Goal: Task Accomplishment & Management: Use online tool/utility

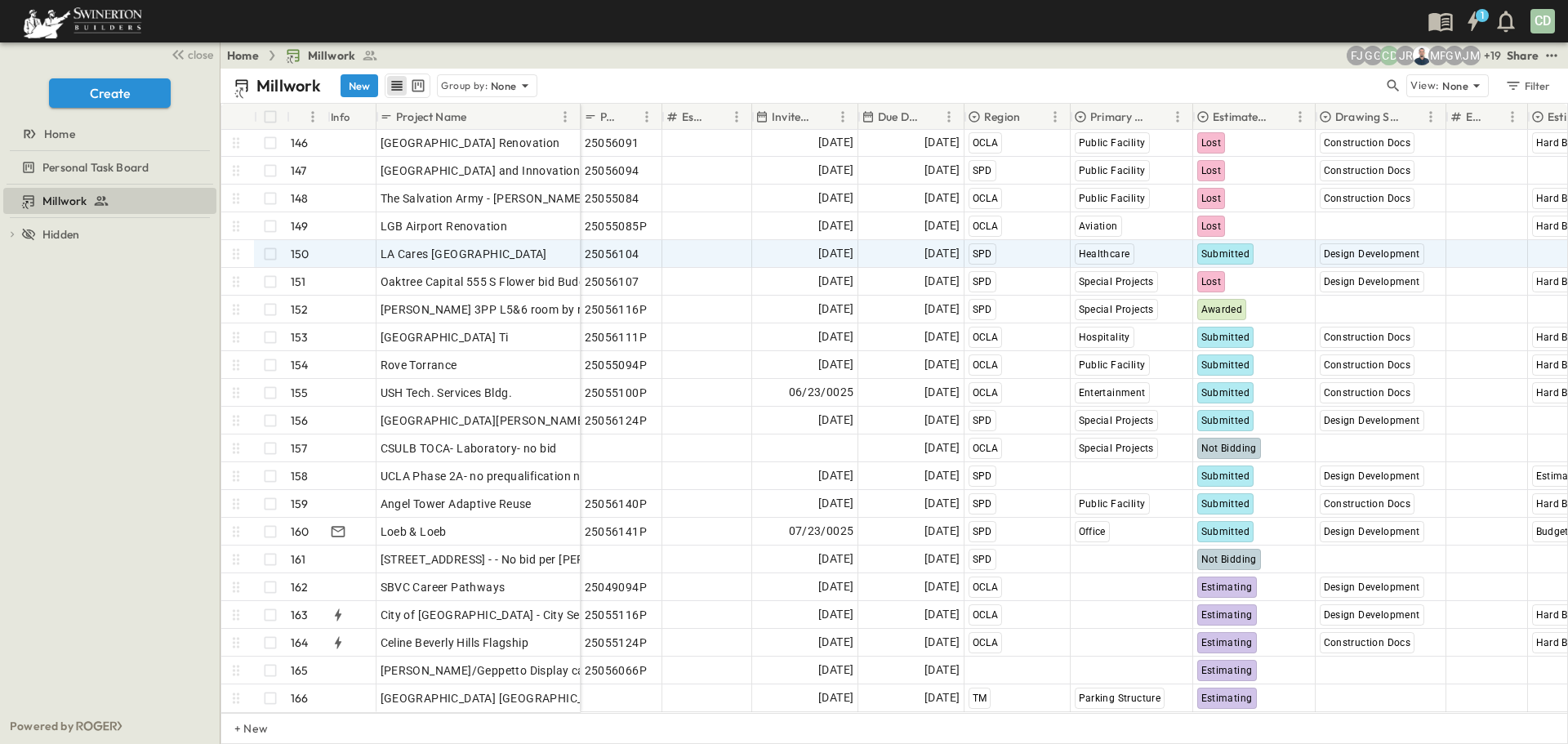
scroll to position [4037, 0]
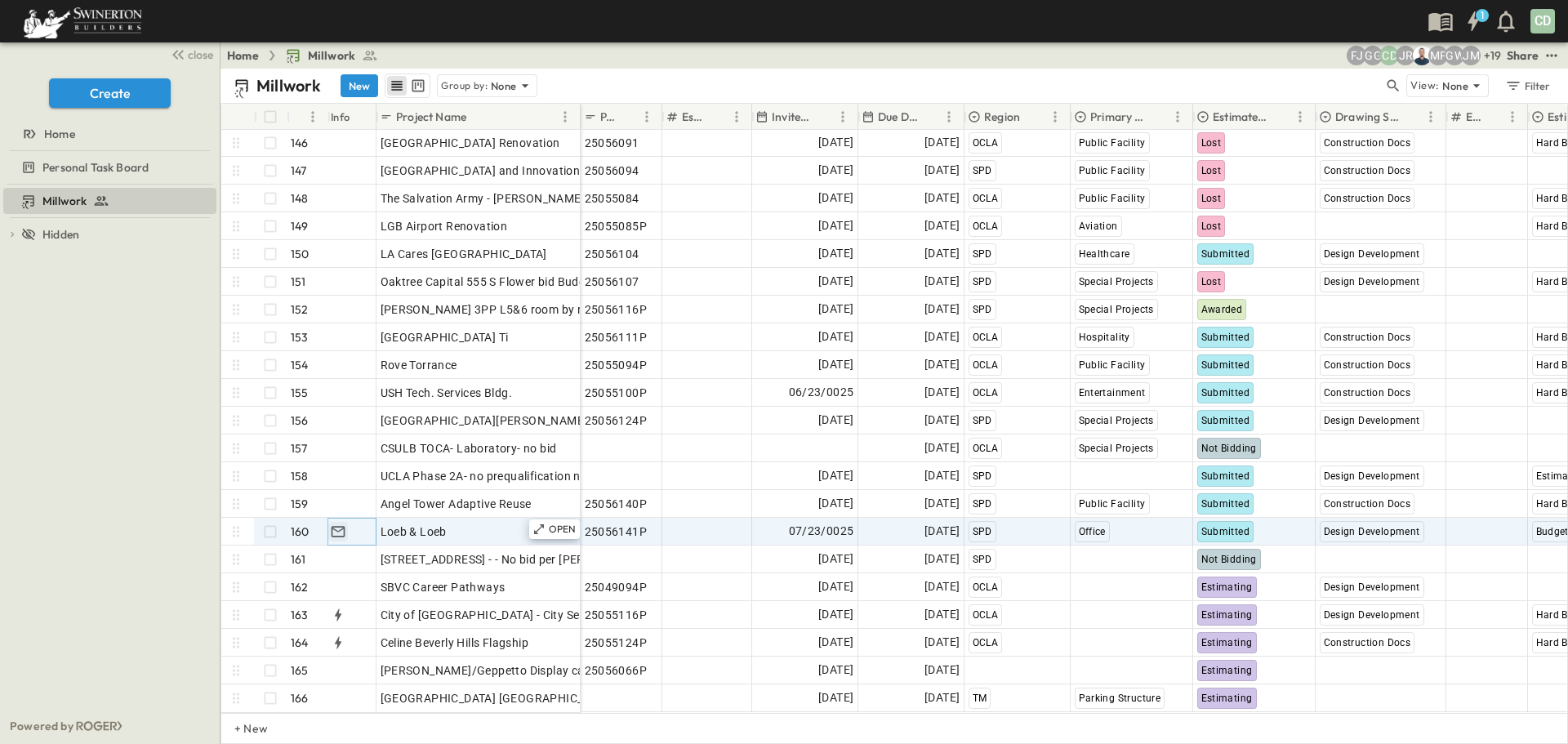
click at [336, 523] on icon "button" at bounding box center [339, 531] width 16 height 16
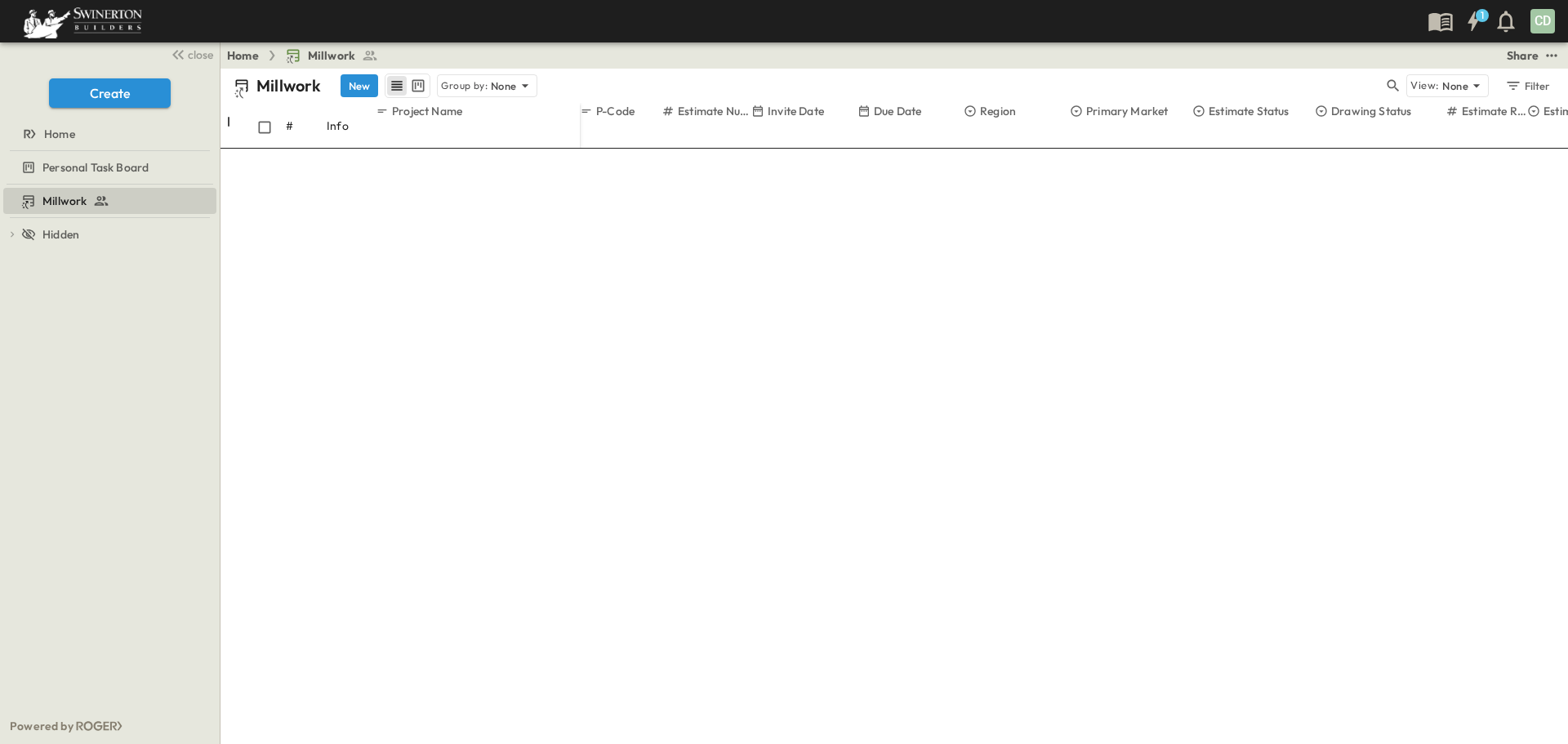
scroll to position [268, 0]
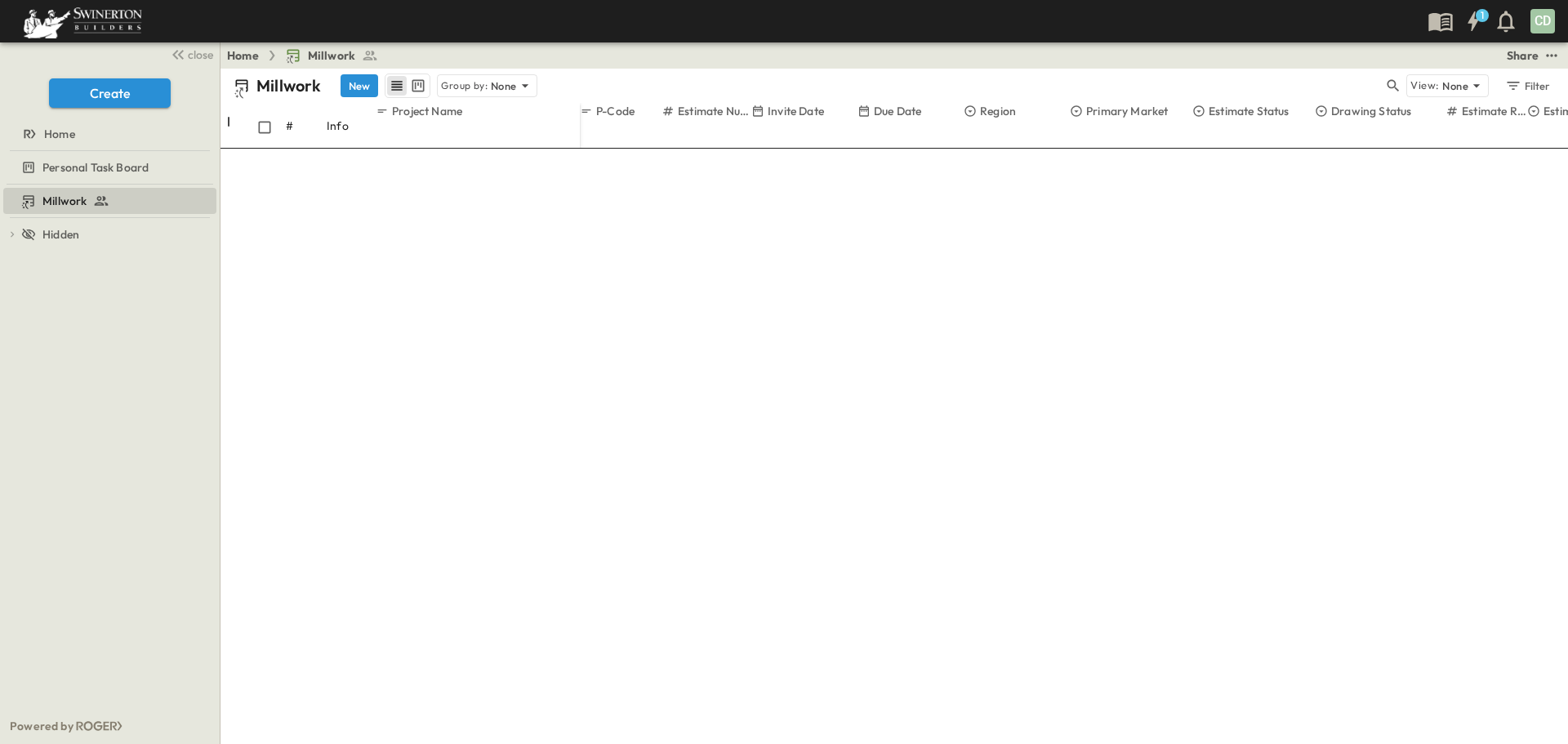
scroll to position [0, 0]
click at [580, 74] on span "Delete" at bounding box center [562, 66] width 35 height 15
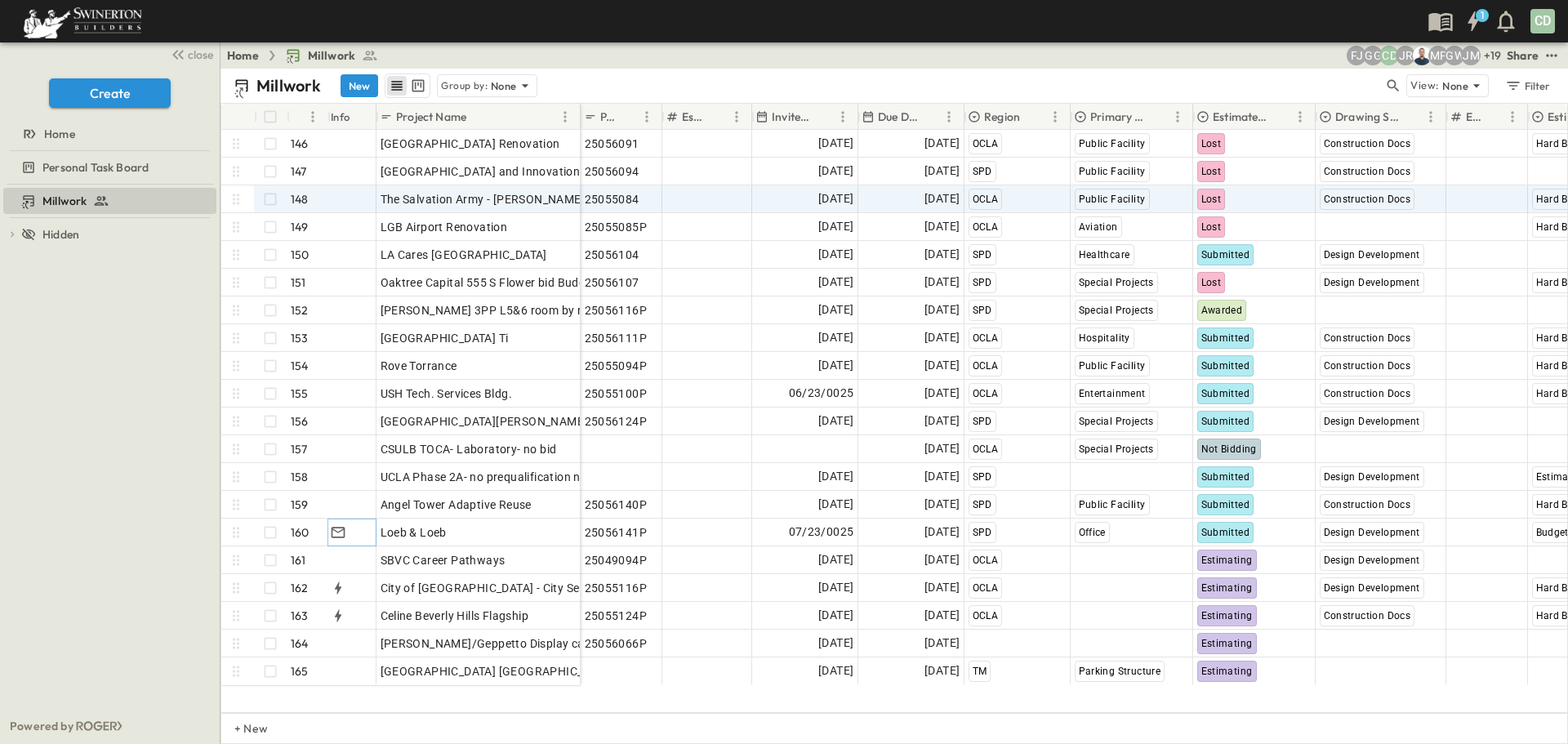
scroll to position [4010, 0]
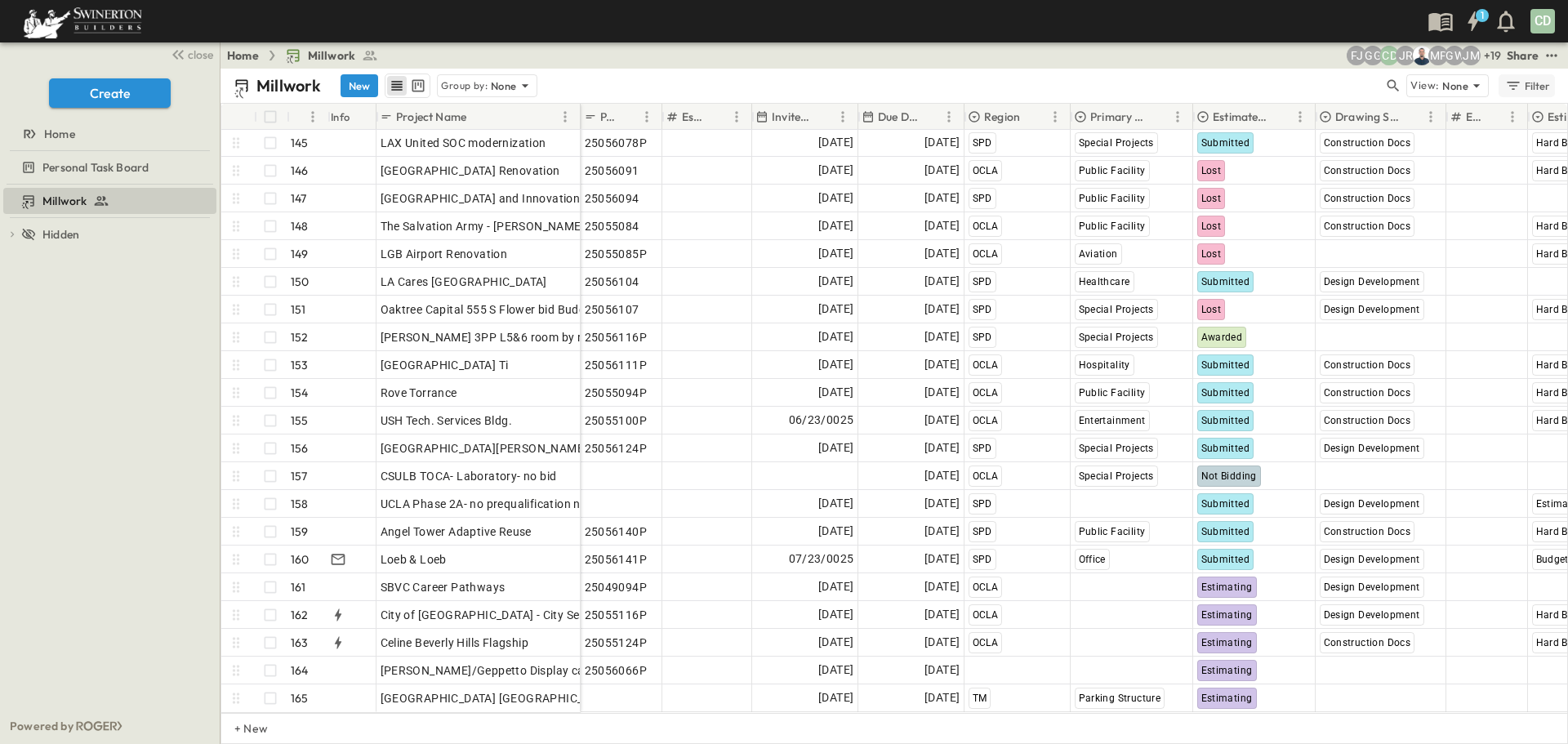
click at [1537, 88] on div "Filter" at bounding box center [1527, 85] width 46 height 18
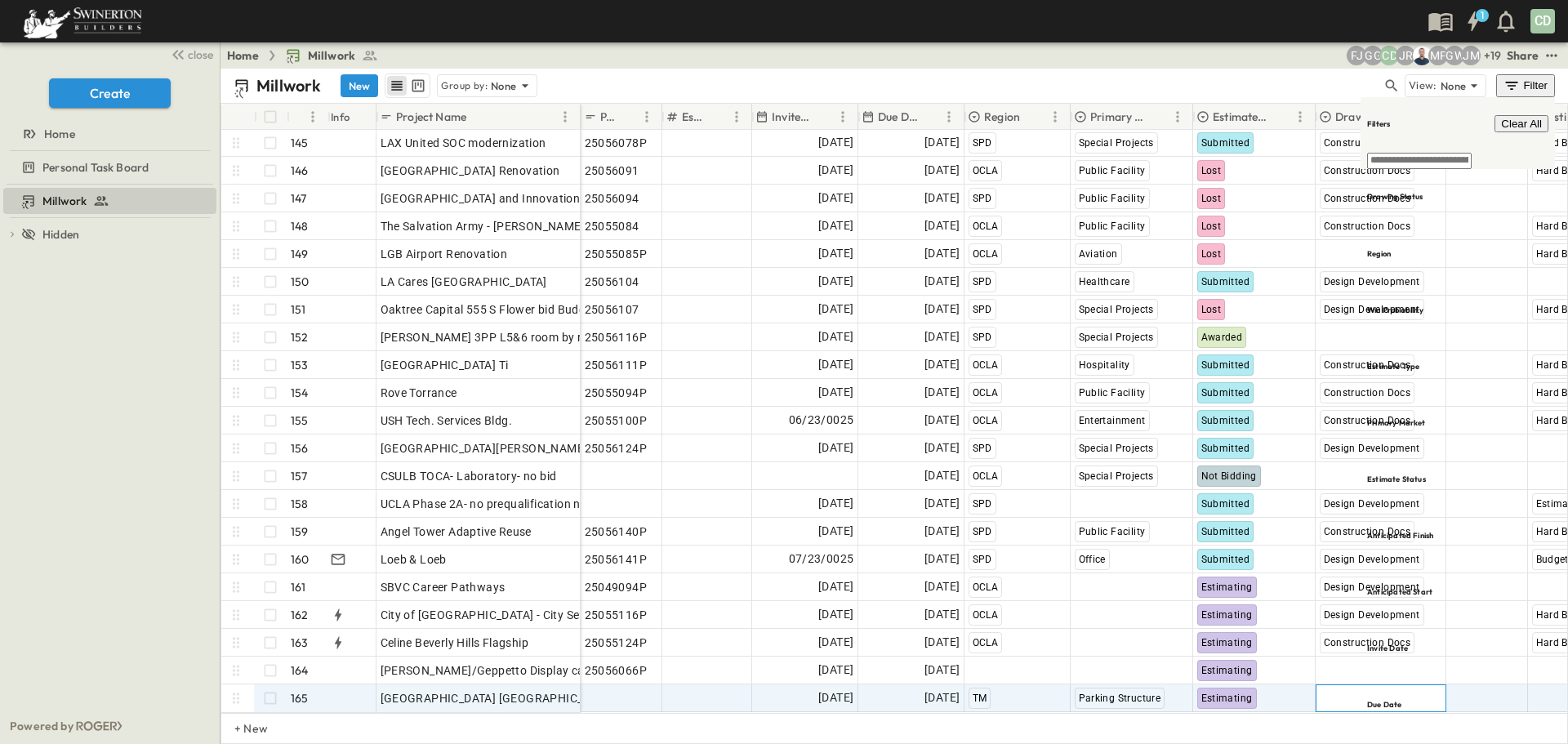
click at [1372, 689] on span "Select Status" at bounding box center [1354, 698] width 70 height 16
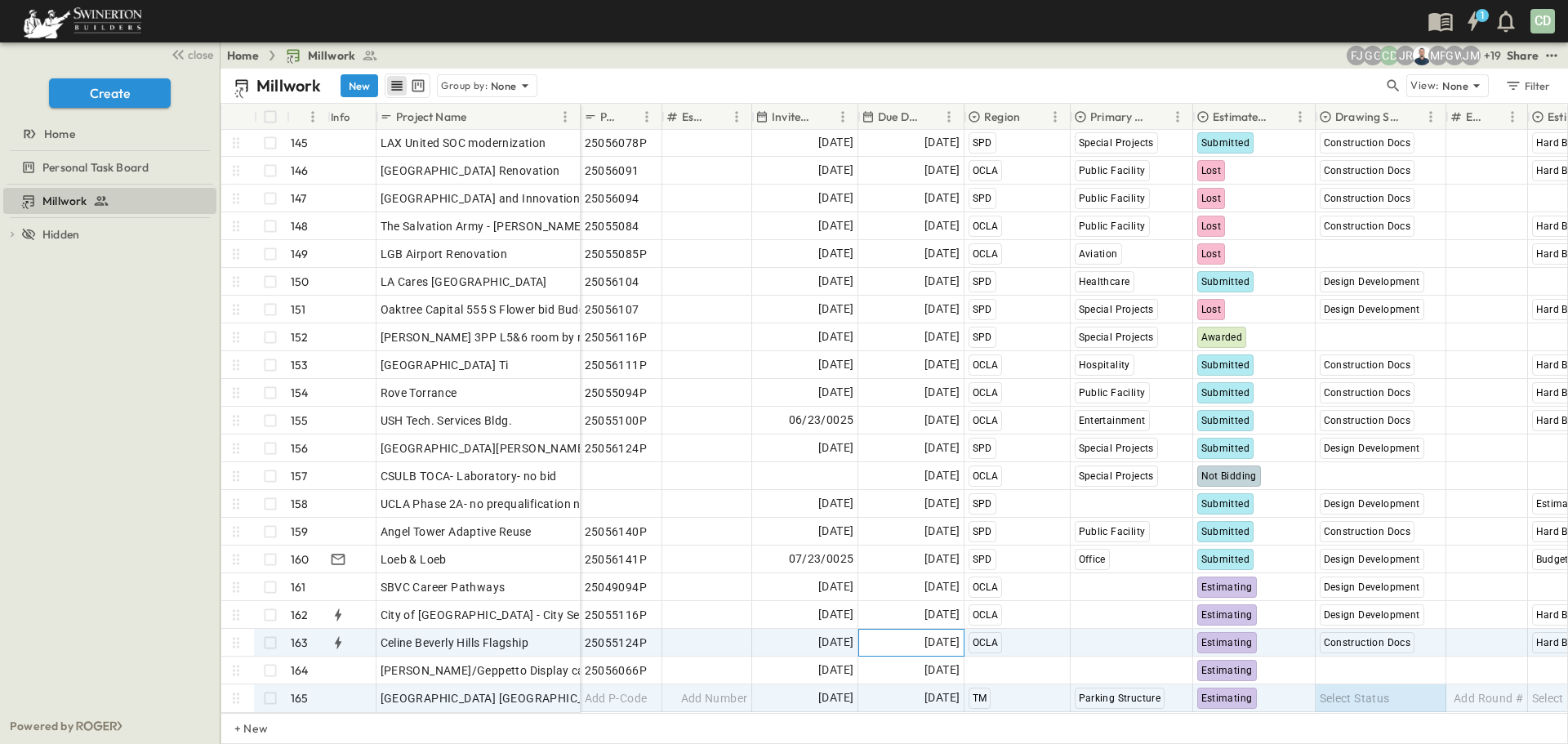
click at [929, 633] on span "[DATE]" at bounding box center [942, 642] width 35 height 19
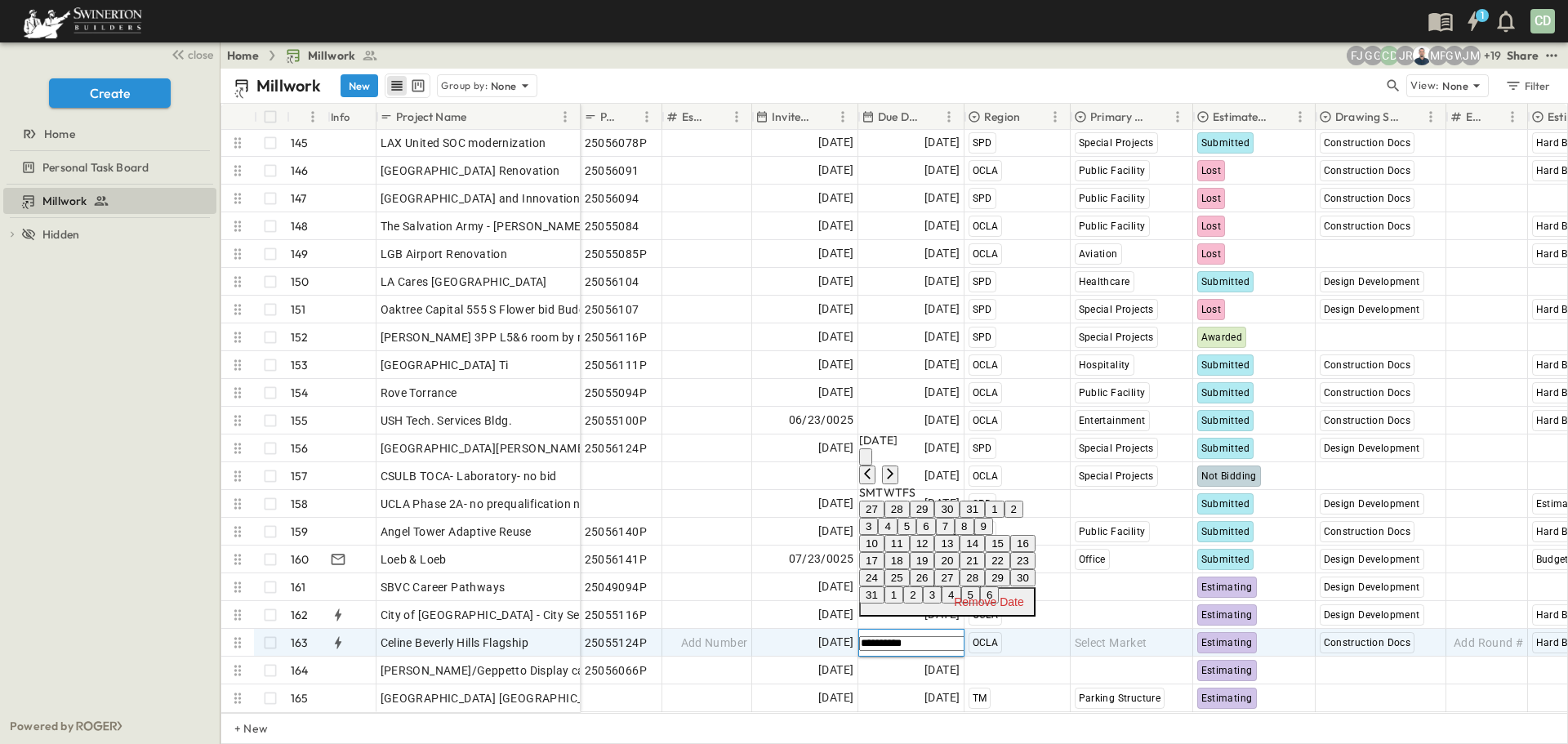
click at [985, 569] on button "28" at bounding box center [973, 578] width 25 height 17
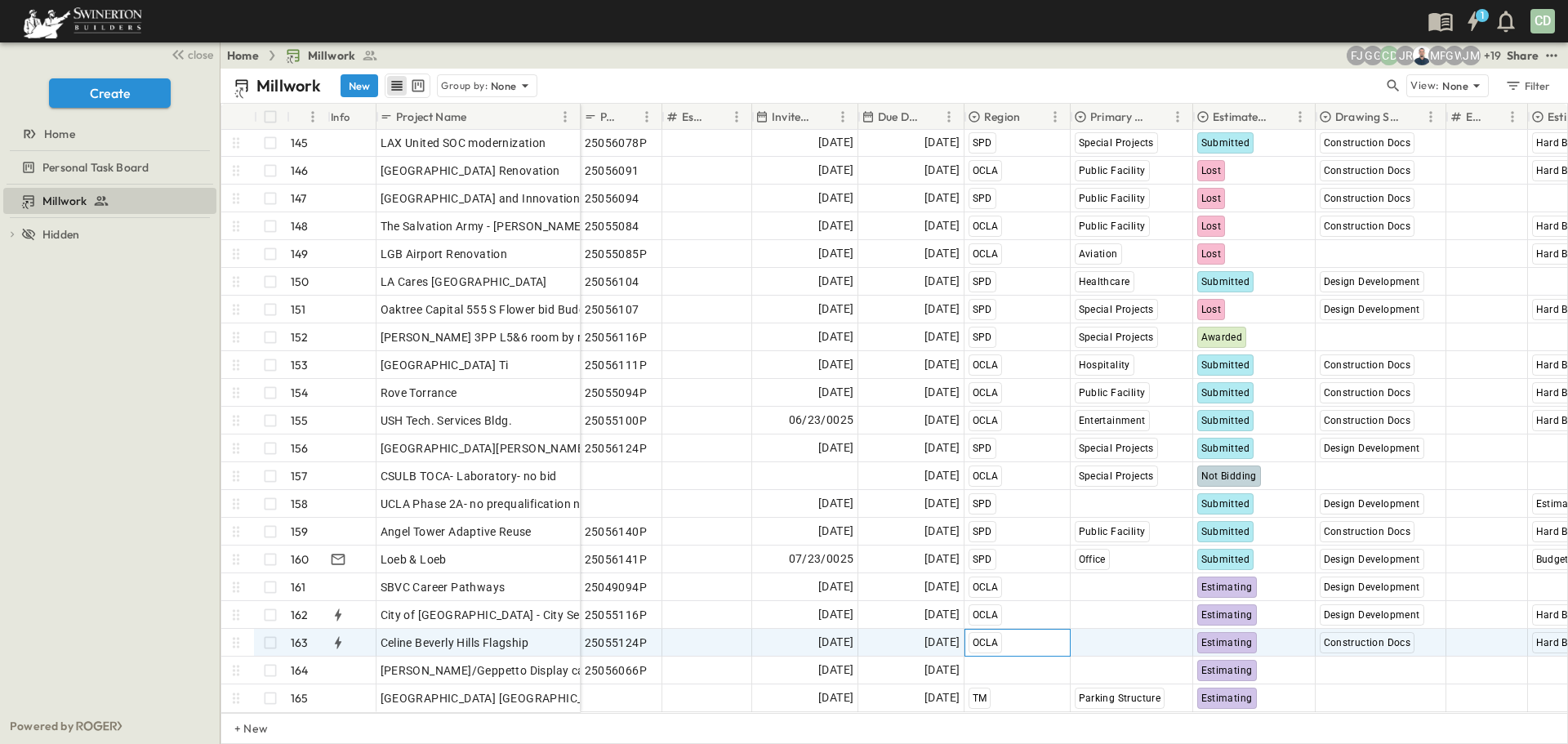
click at [1038, 629] on div "OCLA" at bounding box center [1017, 642] width 105 height 26
click at [1115, 634] on span "Select Market" at bounding box center [1111, 642] width 73 height 16
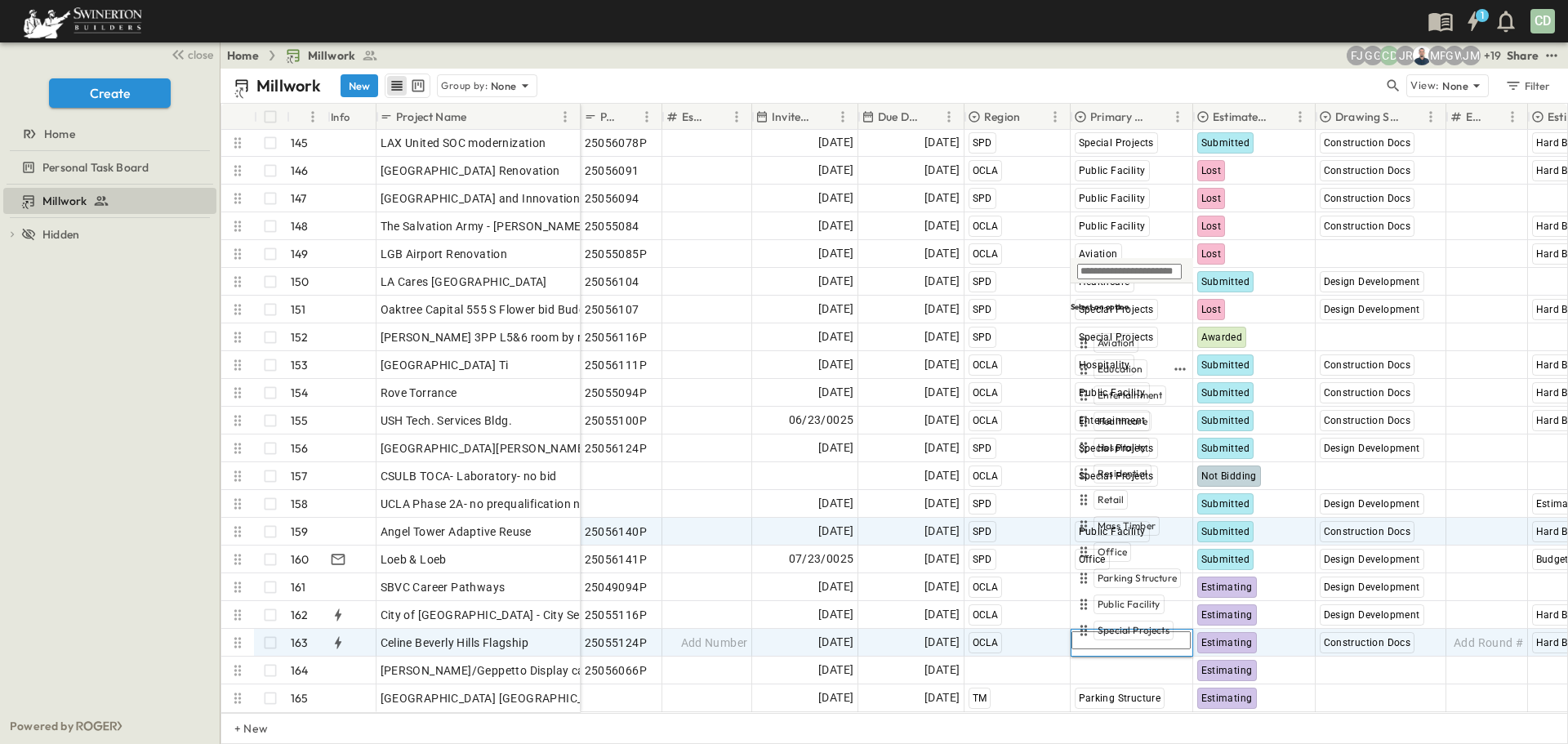
click at [1128, 369] on span "Education" at bounding box center [1120, 369] width 46 height 13
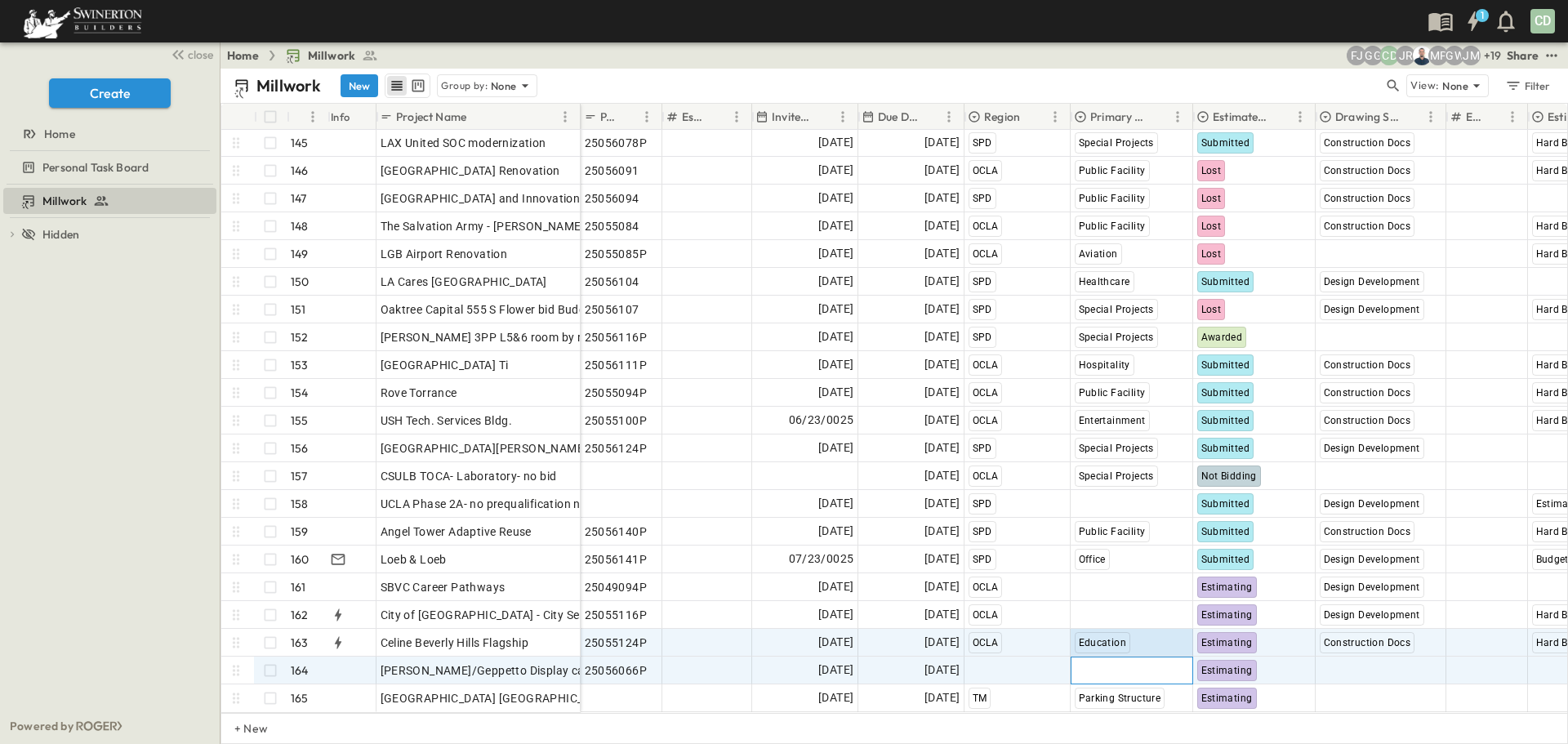
click at [1112, 662] on span "Select Market" at bounding box center [1111, 670] width 73 height 16
